Goal: Task Accomplishment & Management: Use online tool/utility

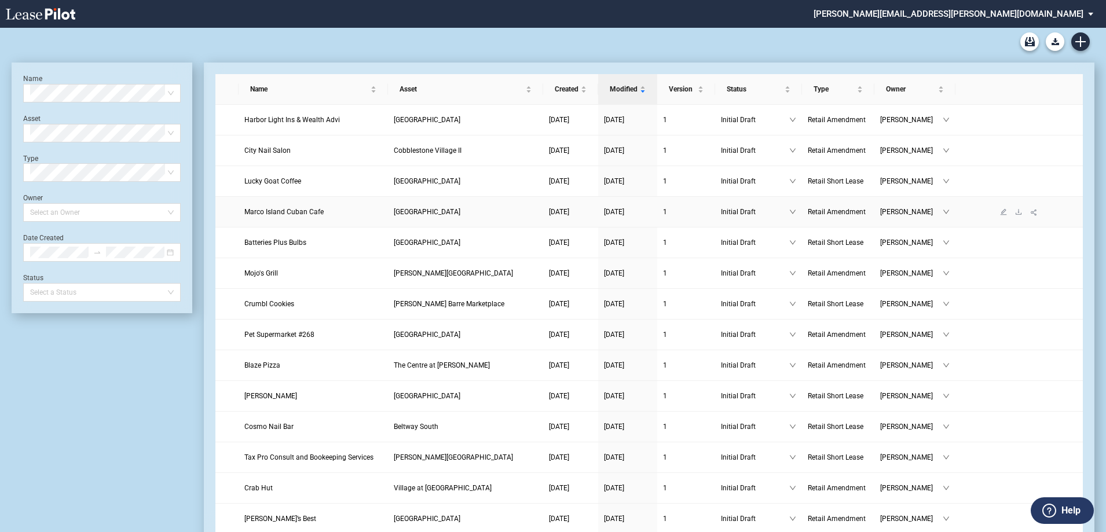
click at [288, 211] on span "Marco Island Cuban Cafe" at bounding box center [283, 212] width 79 height 8
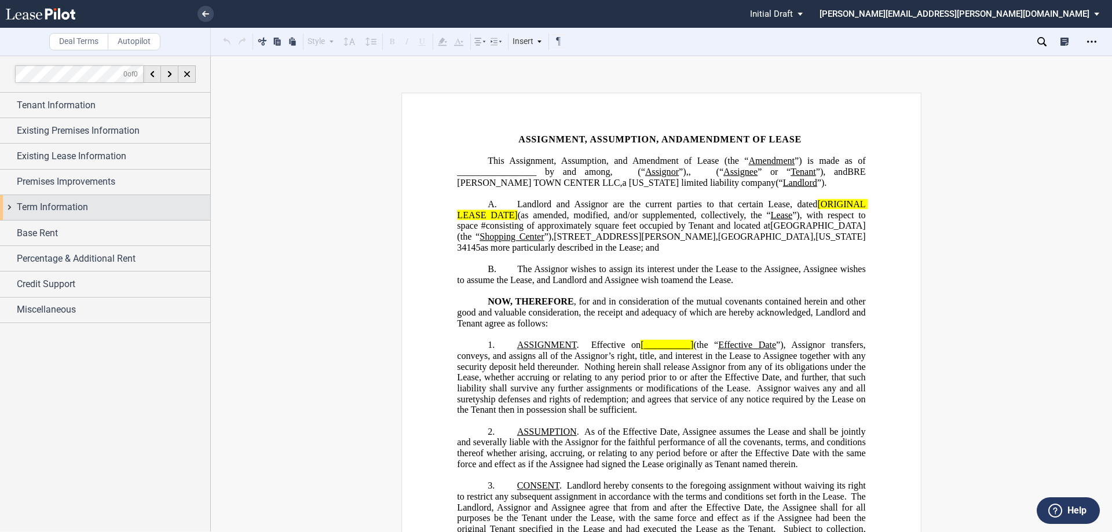
click at [6, 208] on div "Term Information" at bounding box center [105, 207] width 210 height 25
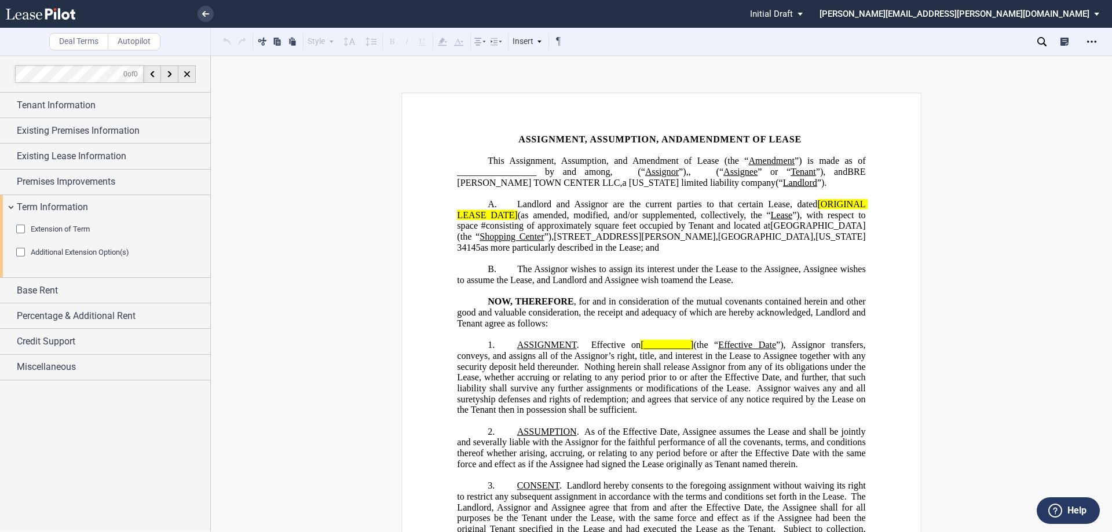
click at [21, 230] on div "Extension of Term" at bounding box center [22, 231] width 12 height 12
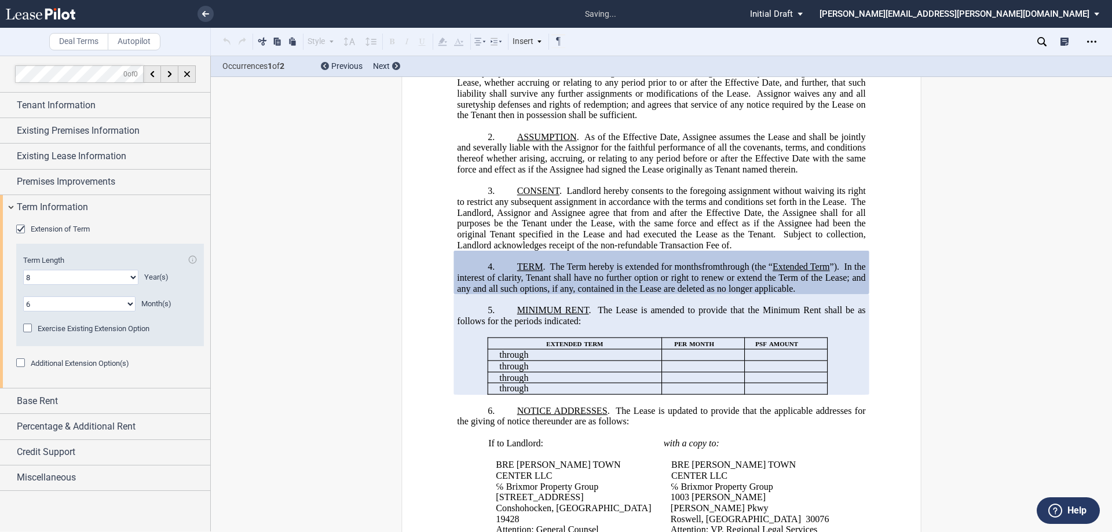
scroll to position [324, 0]
